Goal: Information Seeking & Learning: Learn about a topic

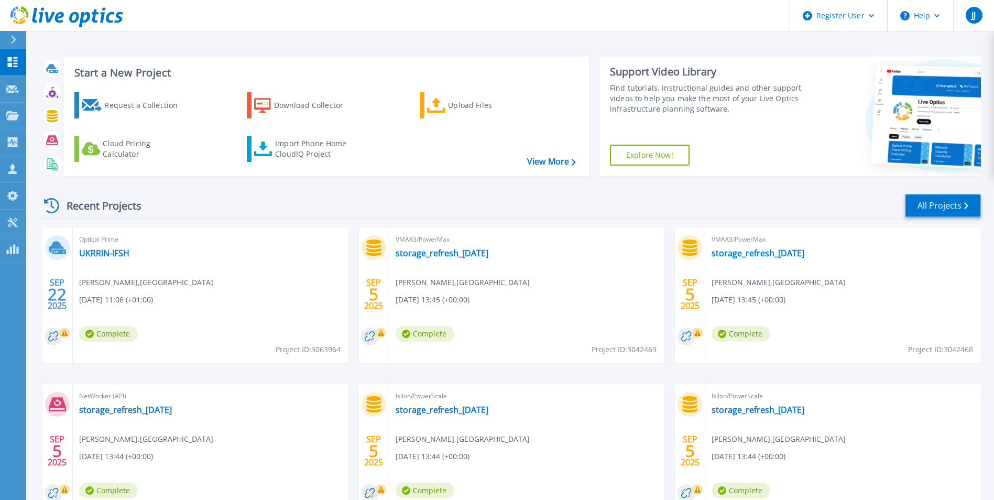
click at [930, 199] on link "All Projects" at bounding box center [943, 206] width 76 height 24
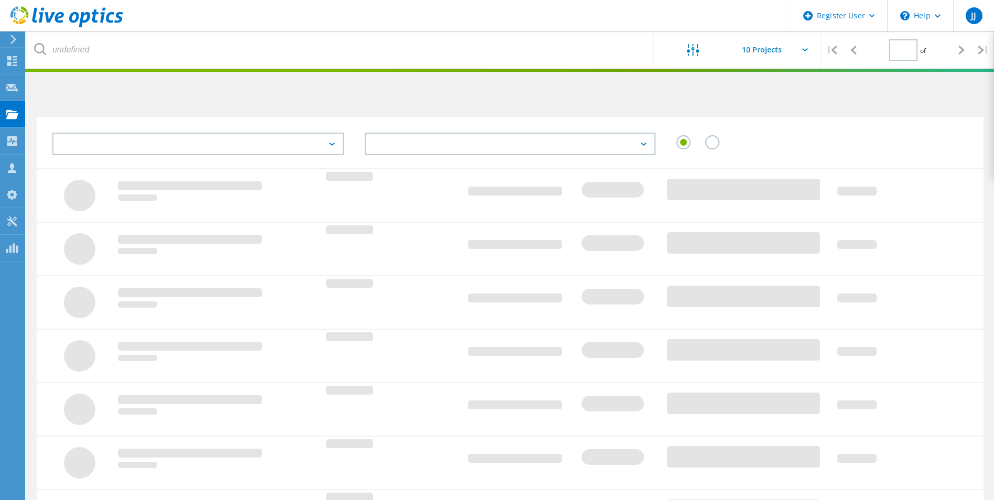
type input "3"
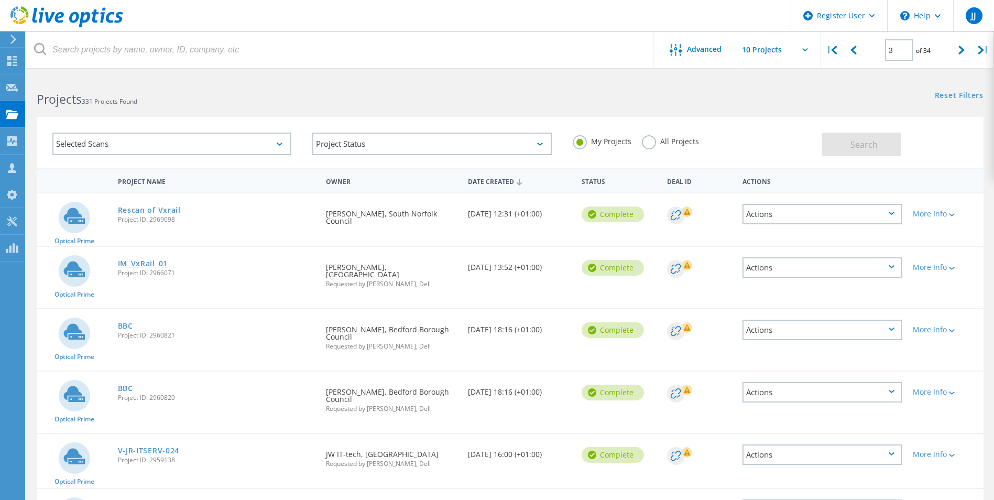
click at [143, 264] on link "IM_VxRail_01" at bounding box center [143, 263] width 50 height 7
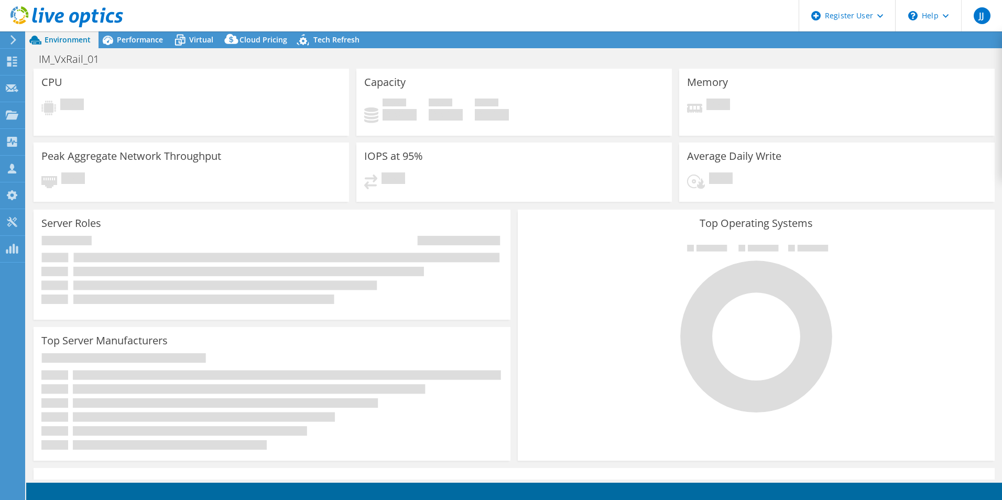
select select "USD"
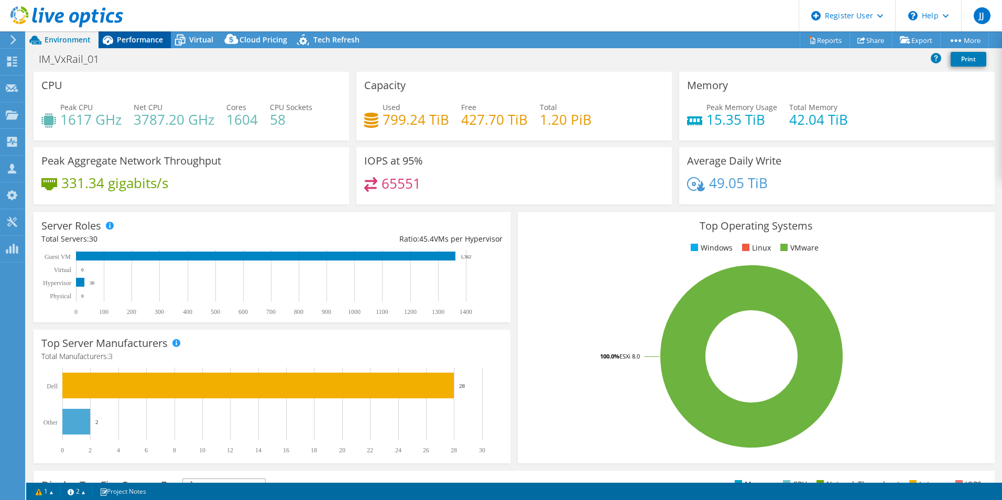
click at [135, 38] on span "Performance" at bounding box center [140, 40] width 46 height 10
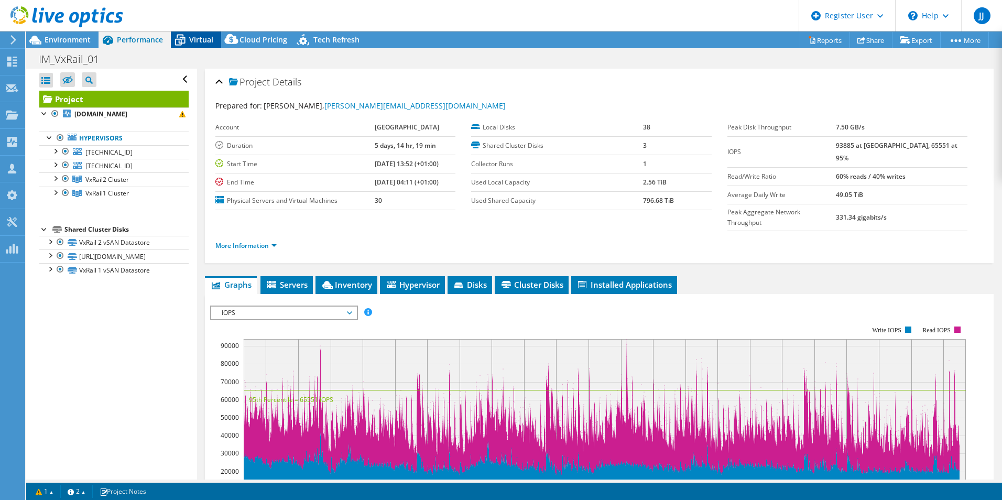
click at [197, 39] on span "Virtual" at bounding box center [201, 40] width 24 height 10
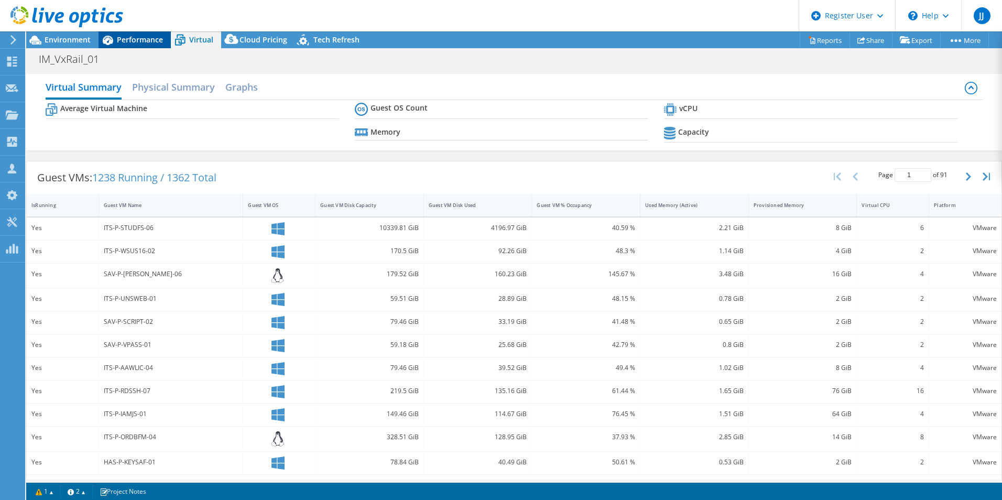
click at [123, 36] on span "Performance" at bounding box center [140, 40] width 46 height 10
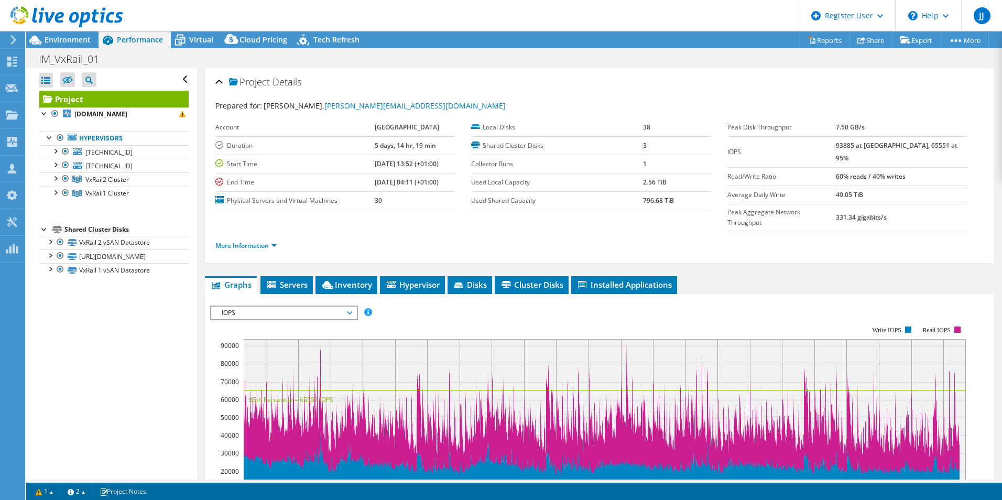
click at [309, 307] on span "IOPS" at bounding box center [283, 313] width 135 height 13
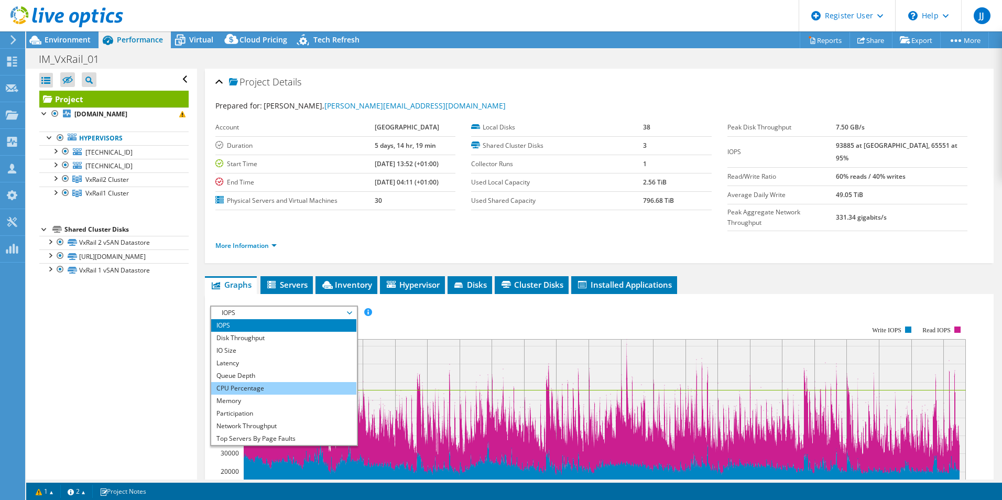
click at [245, 382] on li "CPU Percentage" at bounding box center [283, 388] width 145 height 13
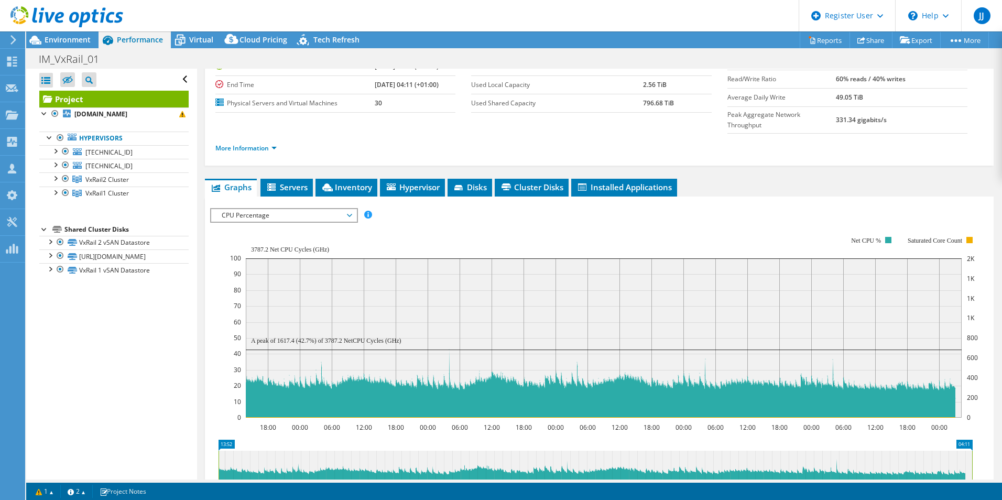
scroll to position [105, 0]
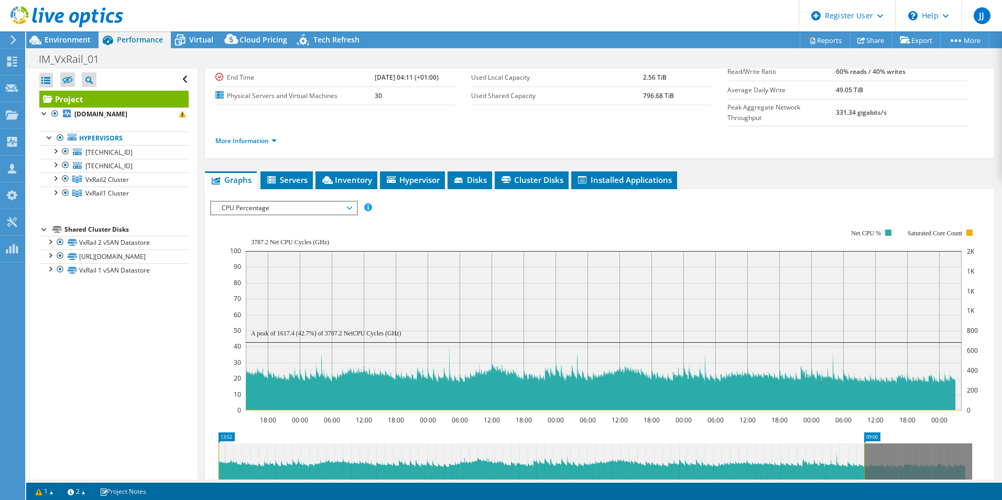
drag, startPoint x: 971, startPoint y: 430, endPoint x: 863, endPoint y: 431, distance: 108.0
click at [863, 443] on rect at bounding box center [864, 462] width 4 height 38
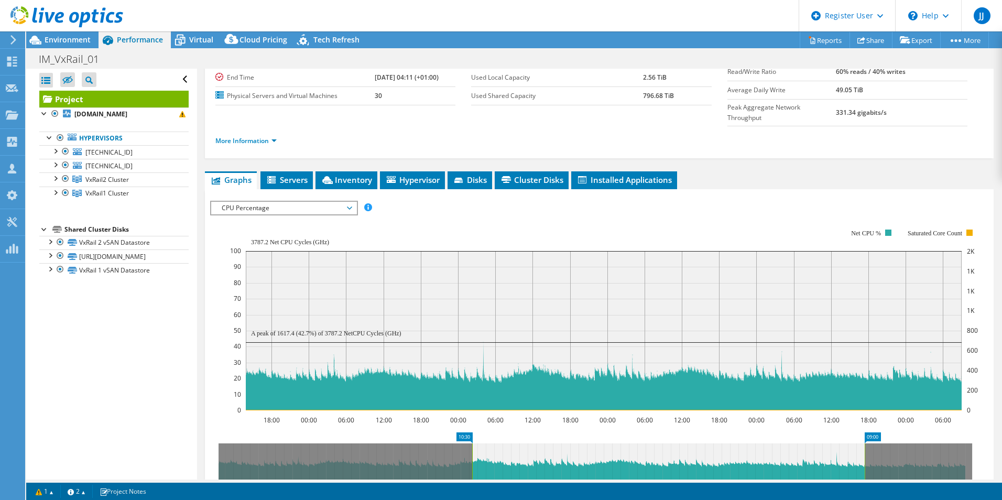
drag, startPoint x: 219, startPoint y: 429, endPoint x: 472, endPoint y: 440, distance: 253.4
click at [472, 443] on rect at bounding box center [472, 462] width 4 height 38
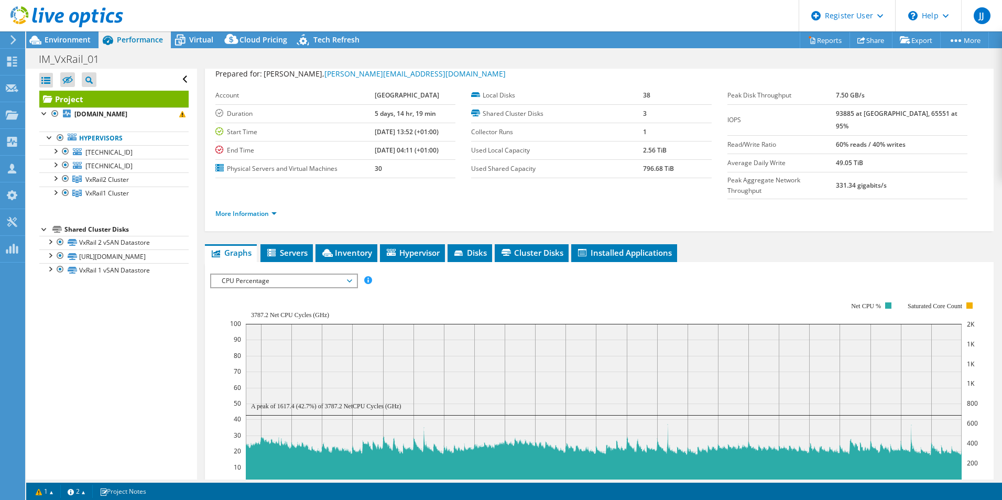
scroll to position [0, 0]
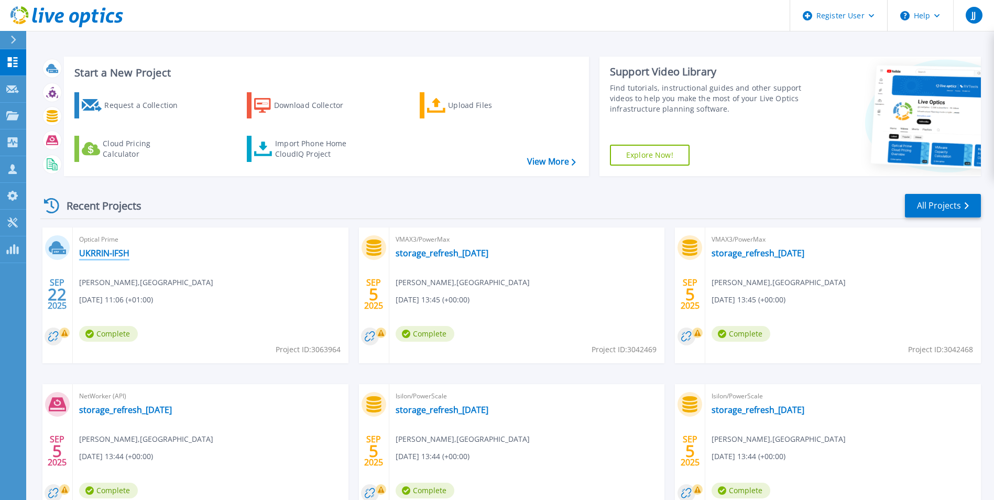
click at [111, 251] on link "UKRRIN-IFSH" at bounding box center [104, 253] width 50 height 10
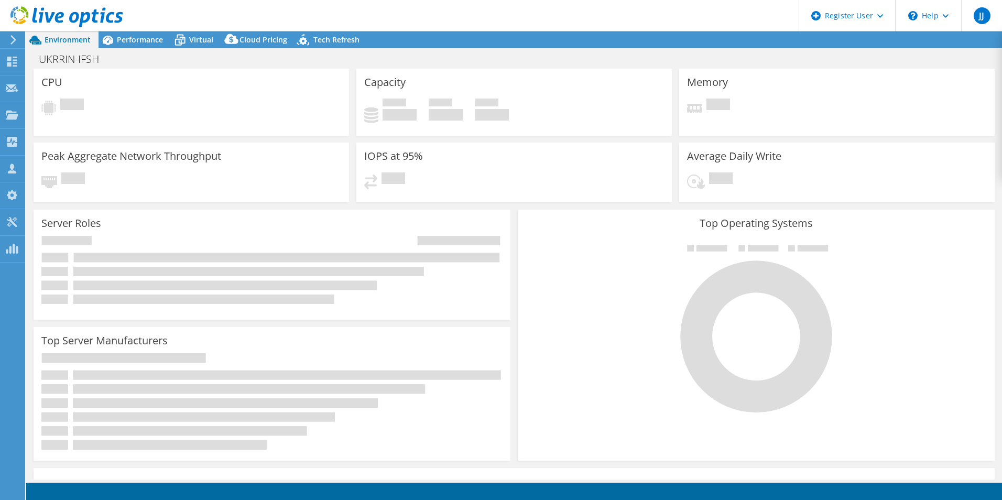
select select "USD"
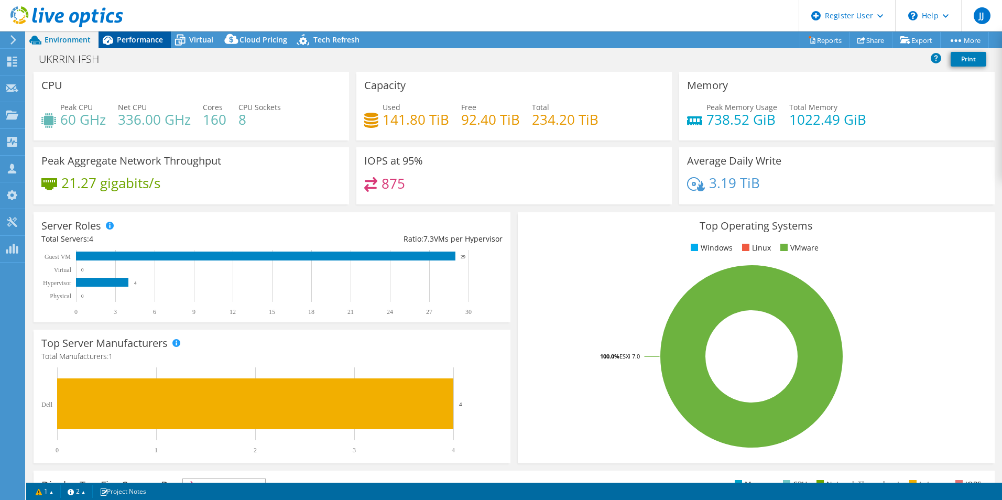
click at [132, 37] on span "Performance" at bounding box center [140, 40] width 46 height 10
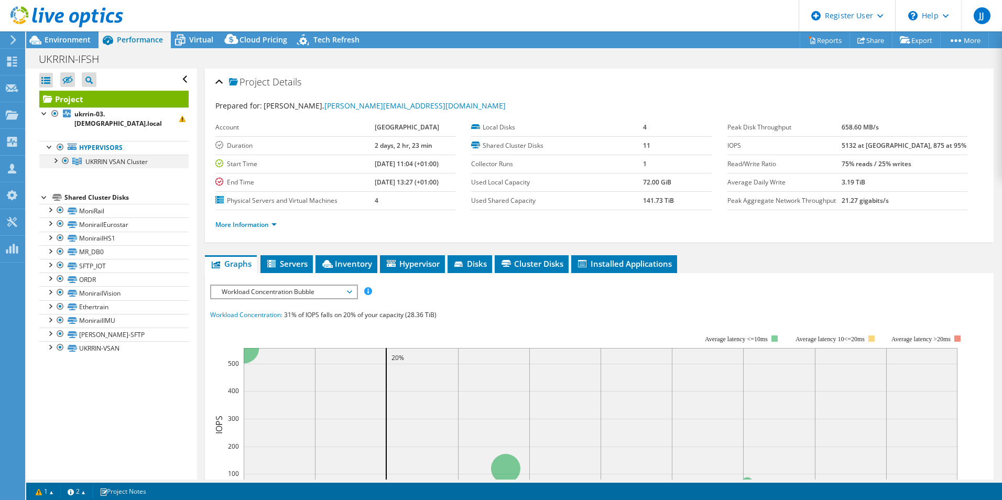
click at [56, 155] on div at bounding box center [55, 160] width 10 height 10
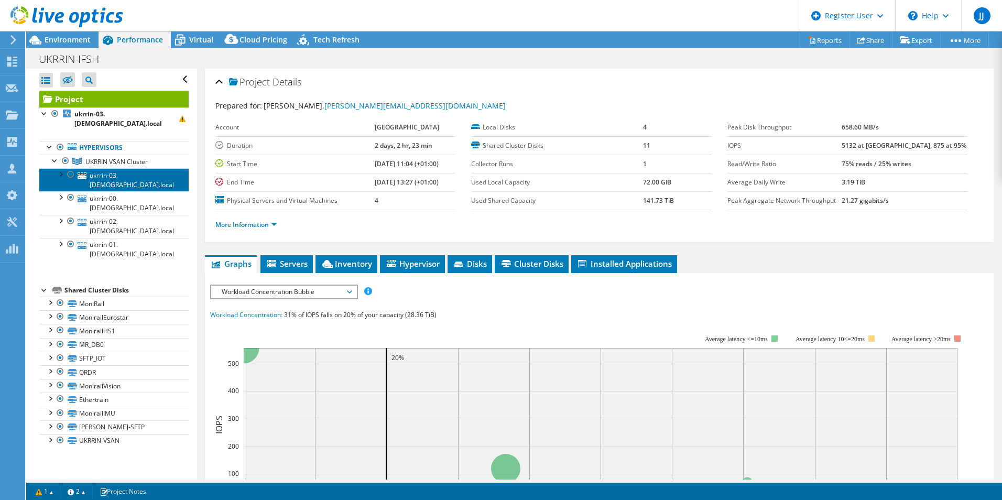
click at [105, 168] on link "ukrrin-03.[DEMOGRAPHIC_DATA].local" at bounding box center [113, 179] width 149 height 23
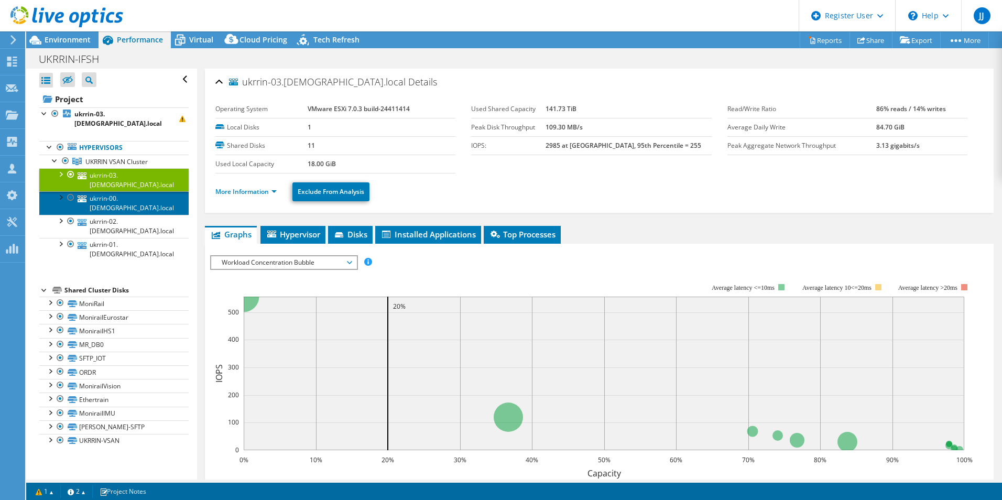
click at [107, 191] on link "ukrrin-00.[DEMOGRAPHIC_DATA].local" at bounding box center [113, 202] width 149 height 23
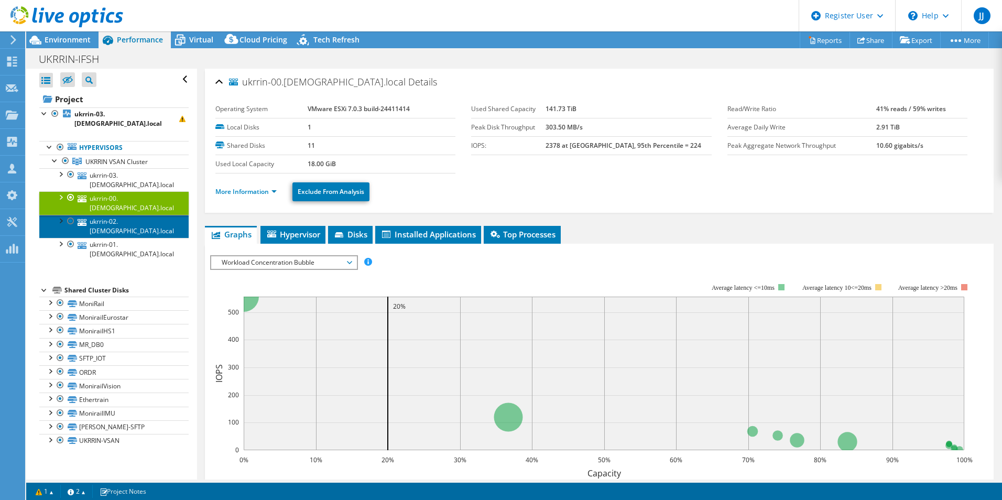
click at [107, 215] on link "ukrrin-02.[DEMOGRAPHIC_DATA].local" at bounding box center [113, 226] width 149 height 23
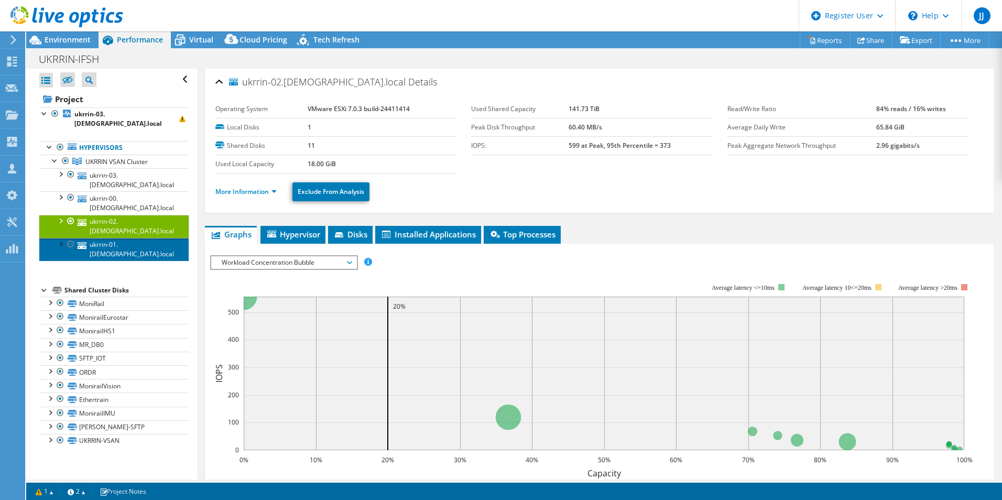
click at [108, 238] on link "ukrrin-01.[DEMOGRAPHIC_DATA].local" at bounding box center [113, 249] width 149 height 23
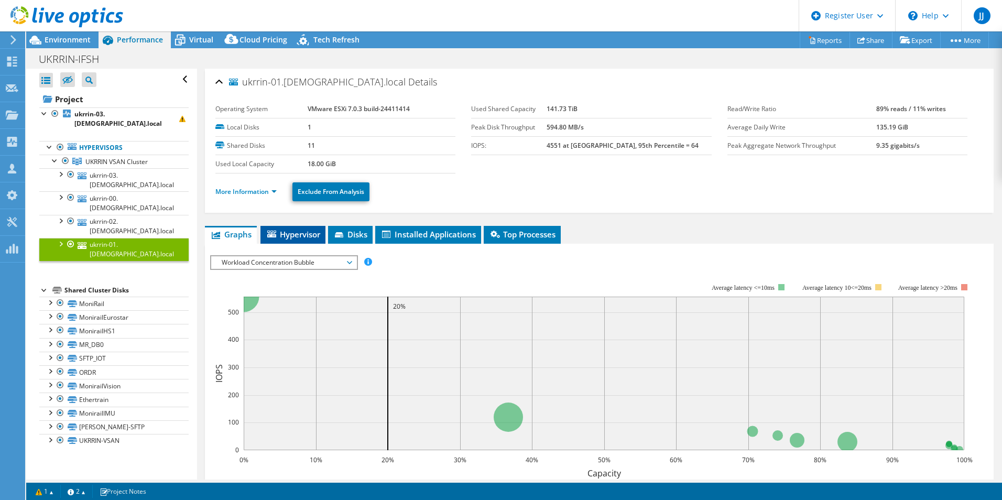
click at [296, 234] on span "Hypervisor" at bounding box center [293, 234] width 55 height 10
